Goal: Task Accomplishment & Management: Manage account settings

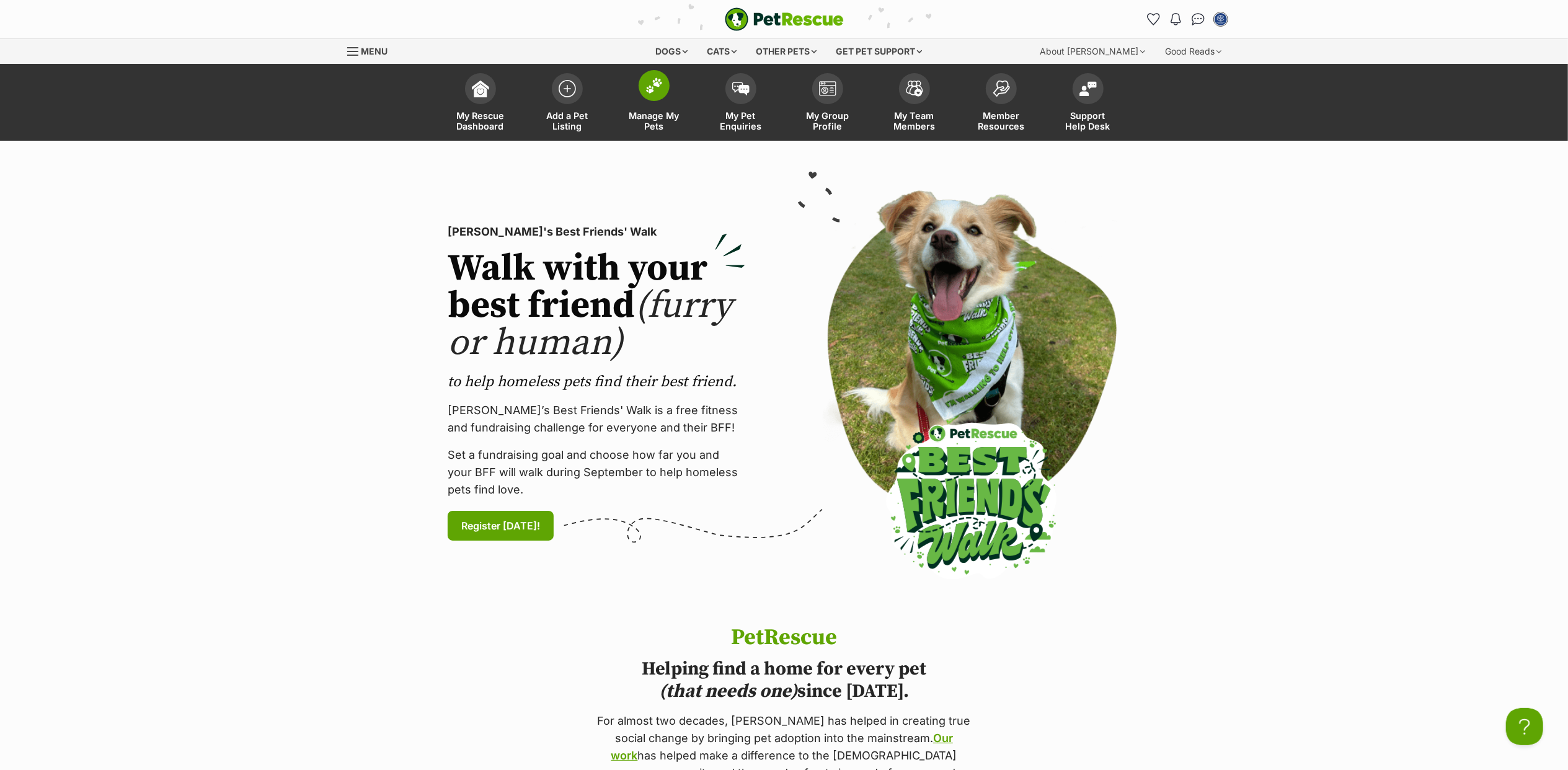
click at [678, 83] on link "Manage My Pets" at bounding box center [654, 103] width 87 height 73
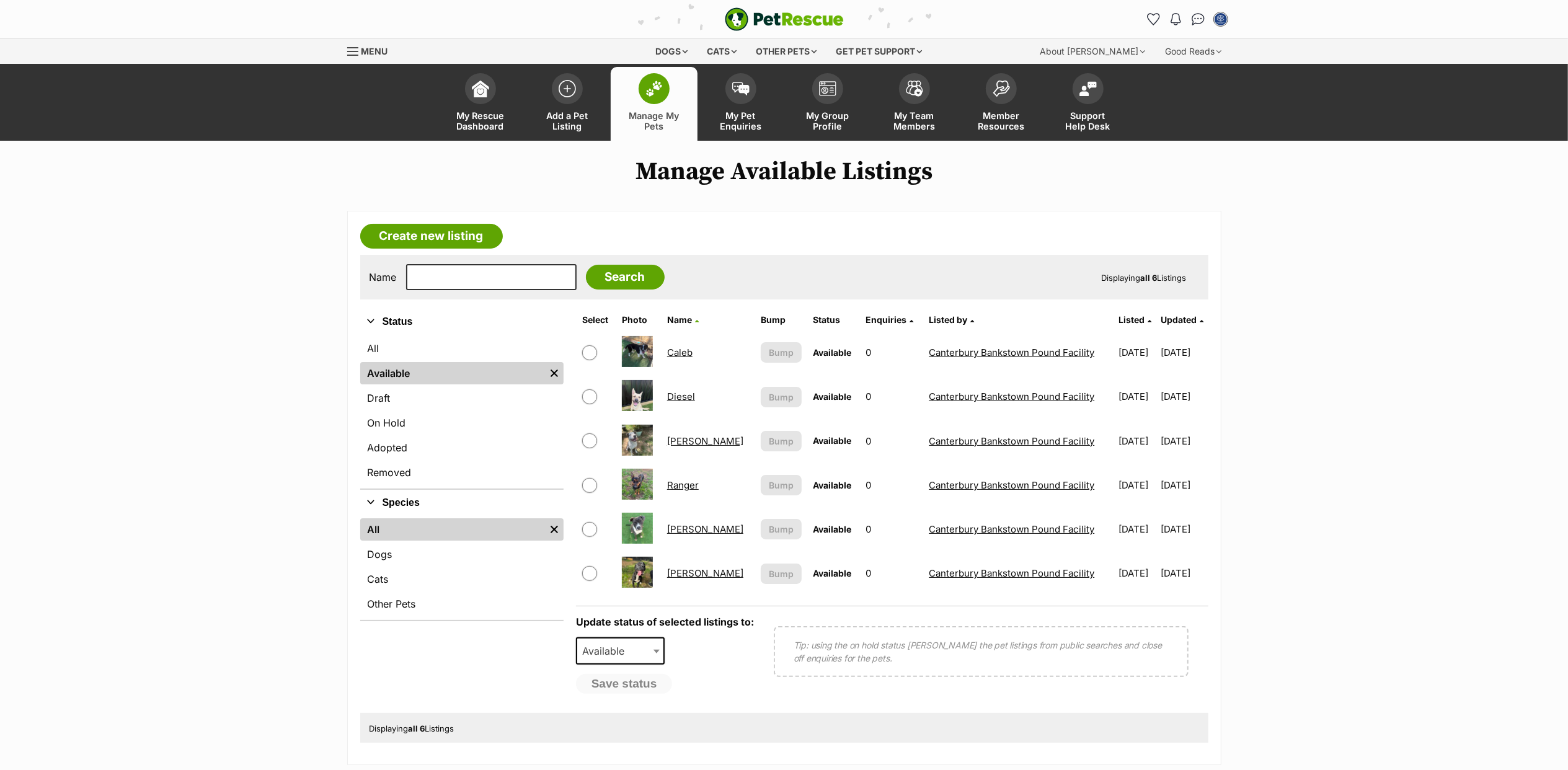
click at [685, 395] on link "Diesel" at bounding box center [680, 396] width 28 height 12
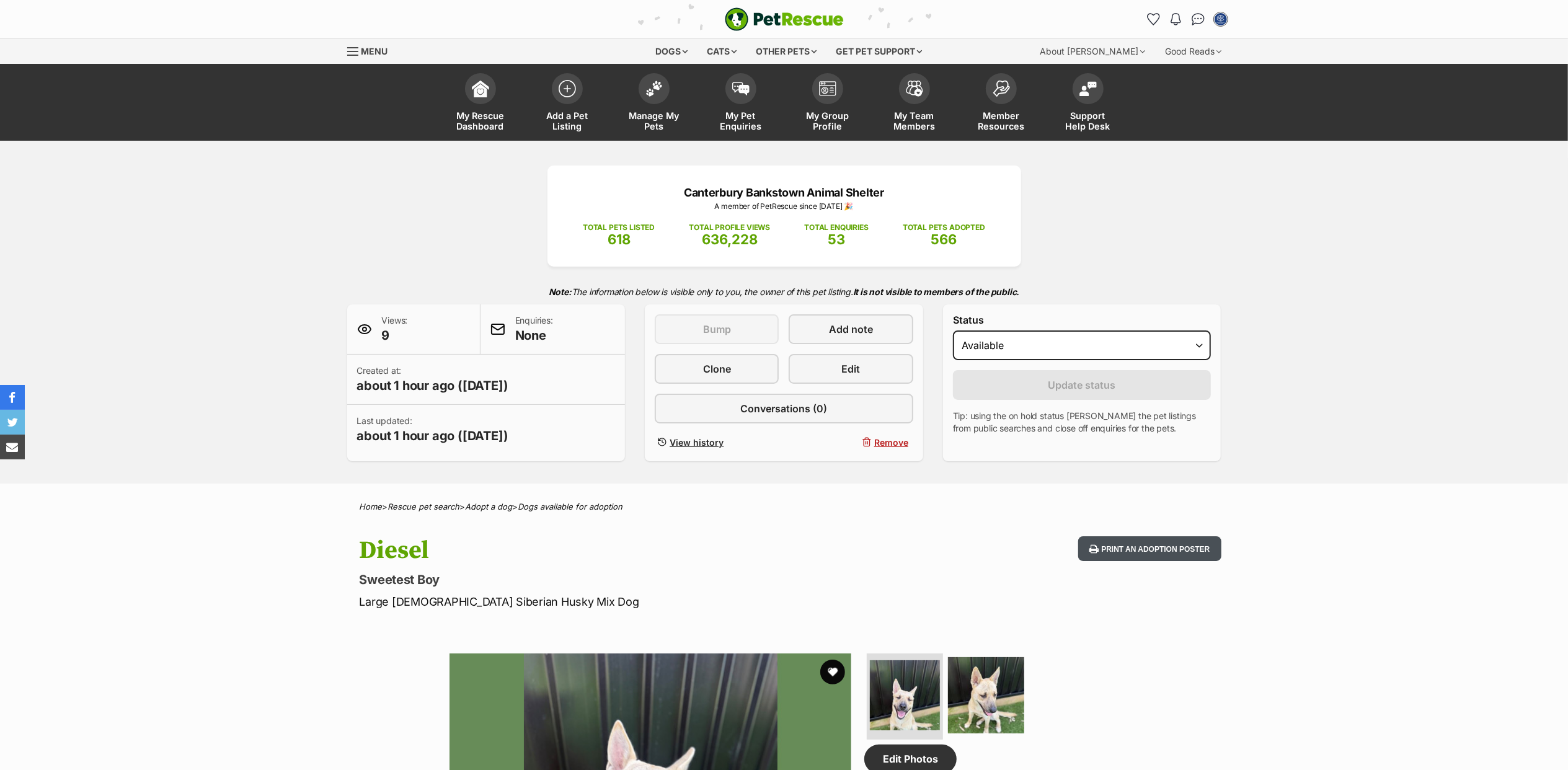
click at [1156, 547] on button "Print an adoption poster" at bounding box center [1150, 549] width 143 height 25
